Goal: Transaction & Acquisition: Purchase product/service

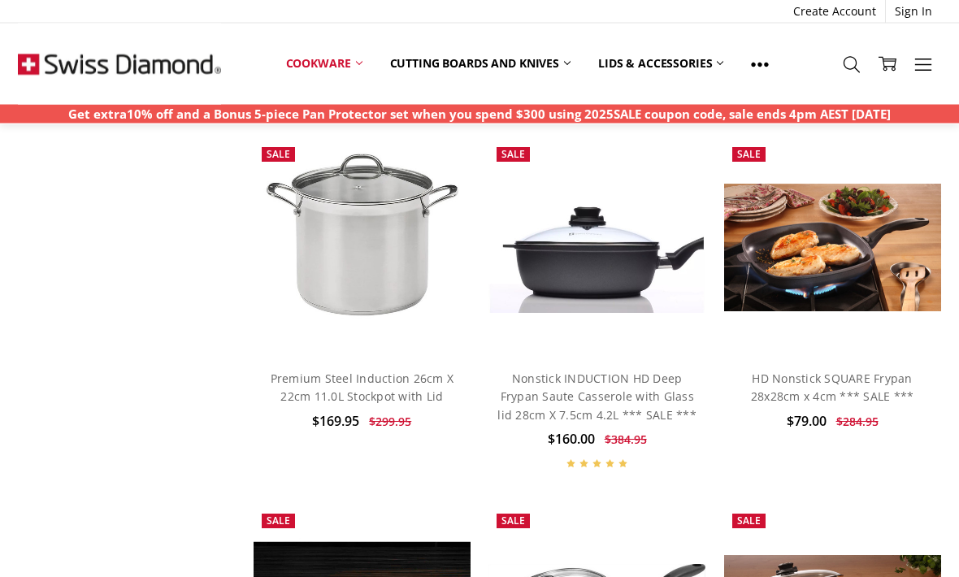
scroll to position [3890, 0]
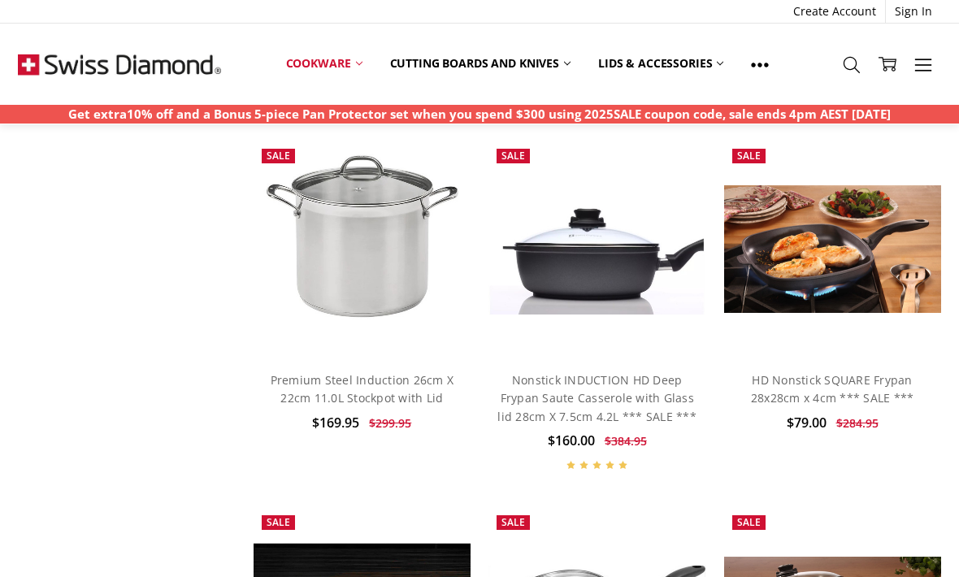
click at [621, 380] on link "Nonstick INDUCTION HD Deep Frypan Saute Casserole with Glass lid 28cm X 7.5cm 4…" at bounding box center [596, 398] width 199 height 52
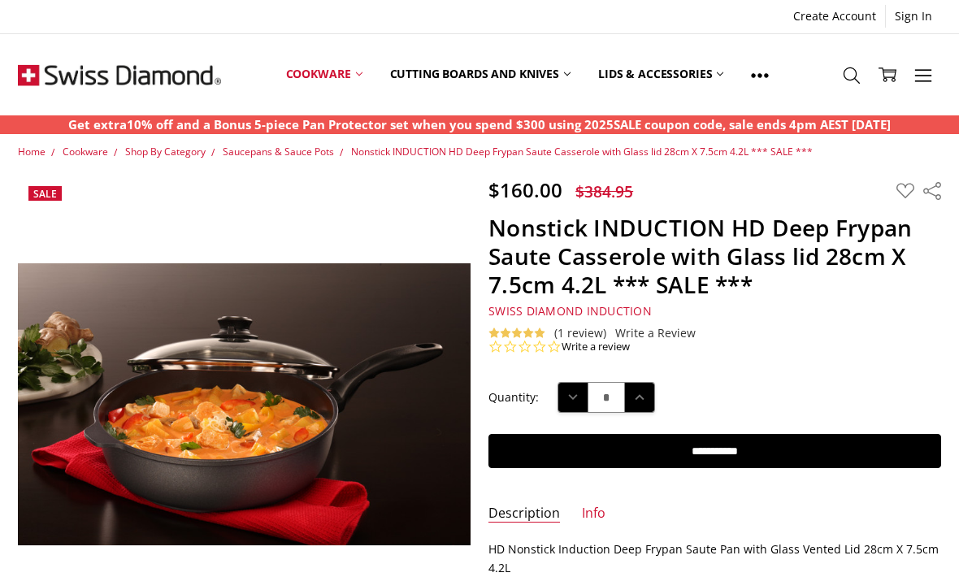
scroll to position [2, 0]
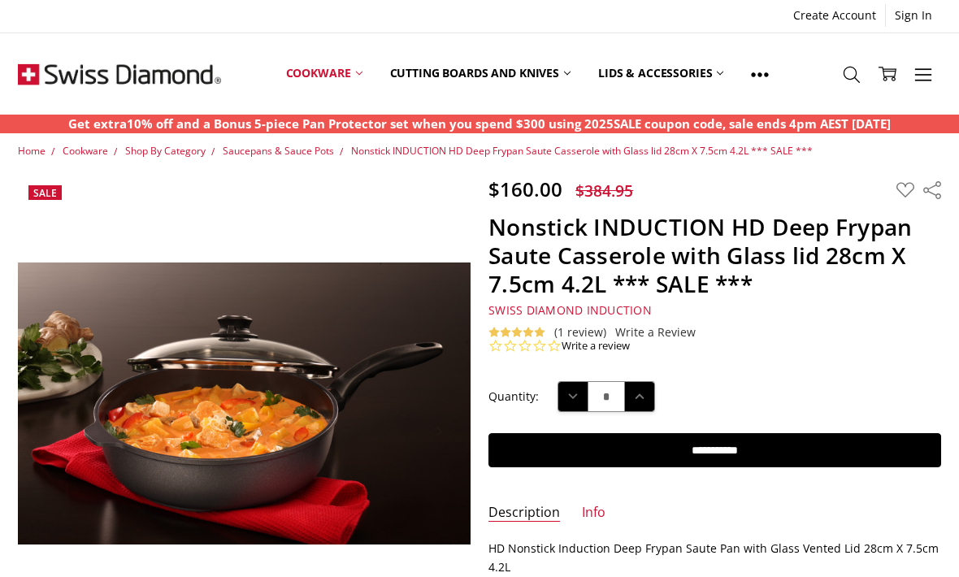
click at [637, 341] on div "0.0 star rating Write a review" at bounding box center [715, 346] width 452 height 15
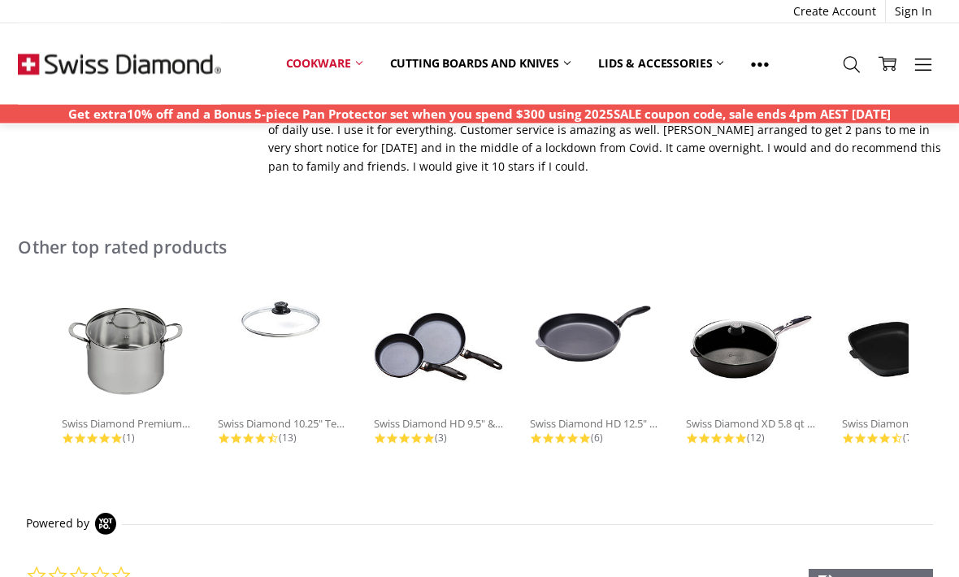
scroll to position [1179, 0]
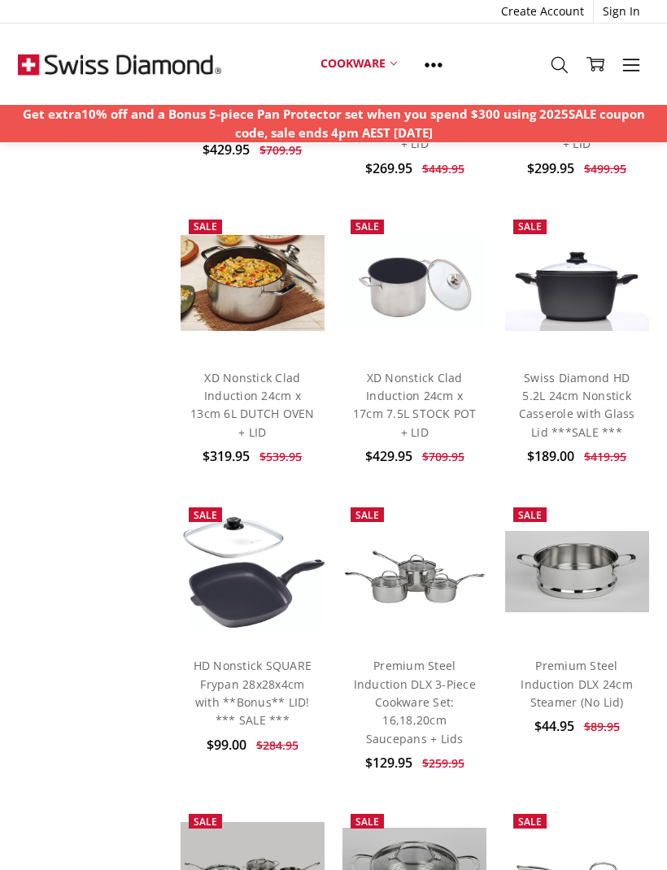
scroll to position [1247, 0]
